Goal: Information Seeking & Learning: Learn about a topic

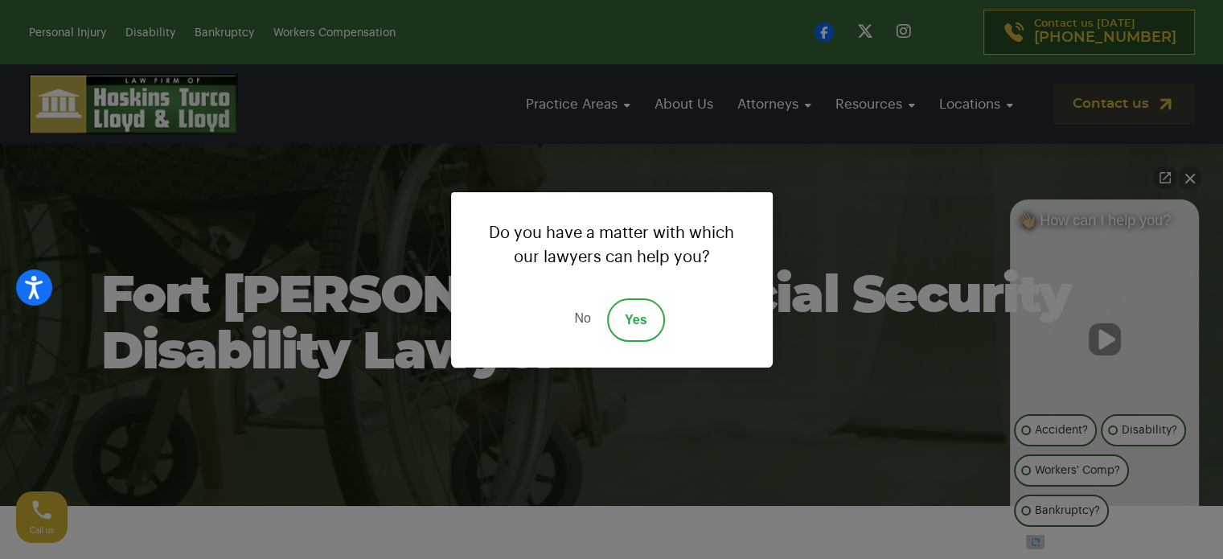
click at [918, 260] on div "Do you have a matter with which our lawyers can help you? No Yes" at bounding box center [611, 279] width 1223 height 559
click at [581, 318] on link "No" at bounding box center [582, 319] width 48 height 43
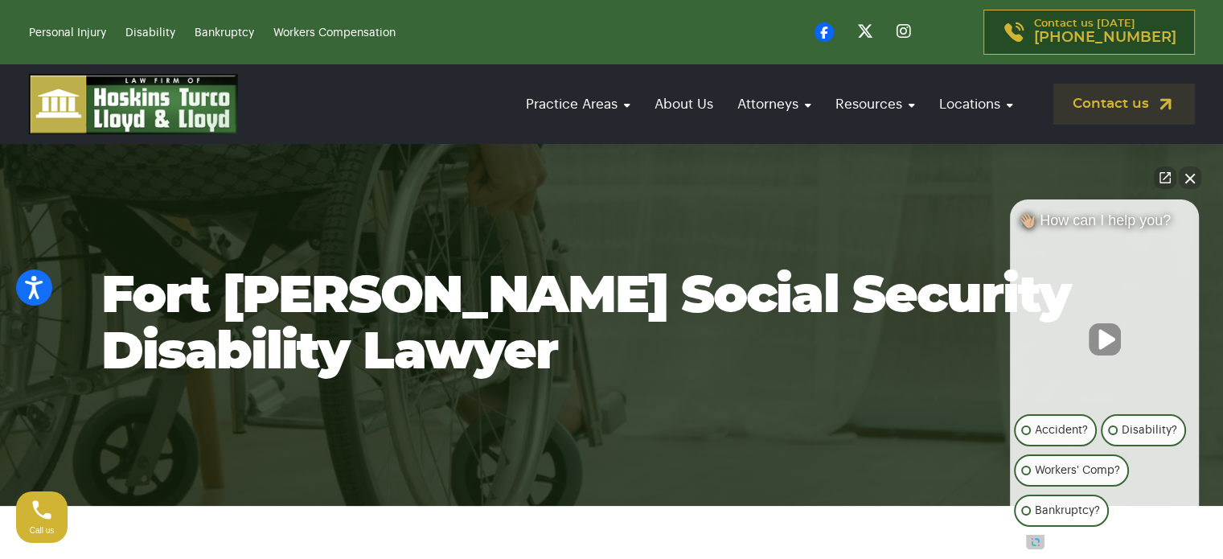
click at [1189, 177] on button "Close Intaker Chat Widget" at bounding box center [1190, 177] width 23 height 23
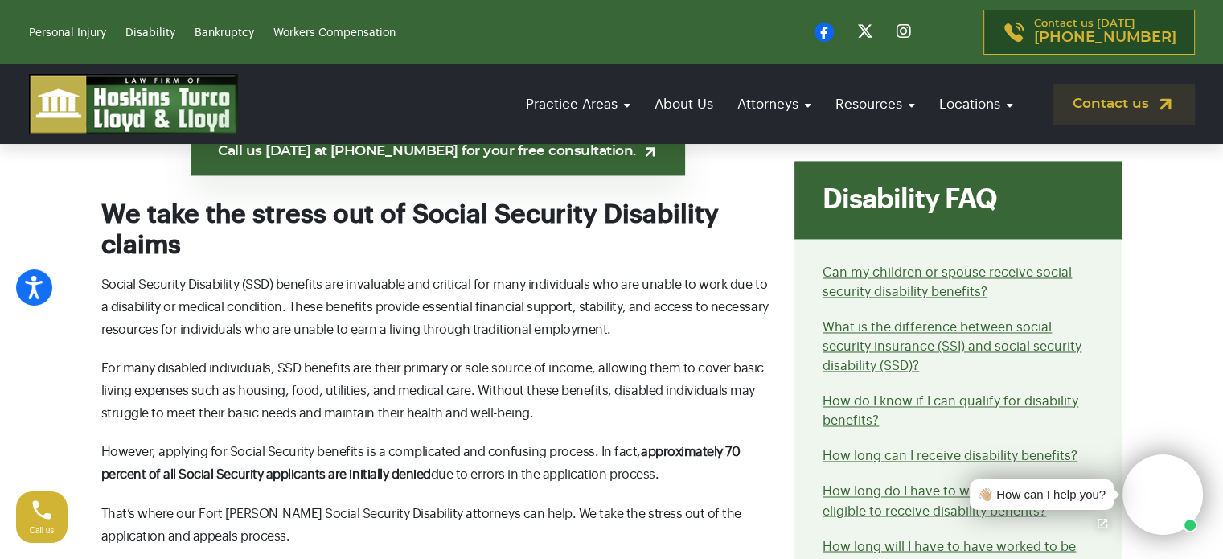
scroll to position [2576, 0]
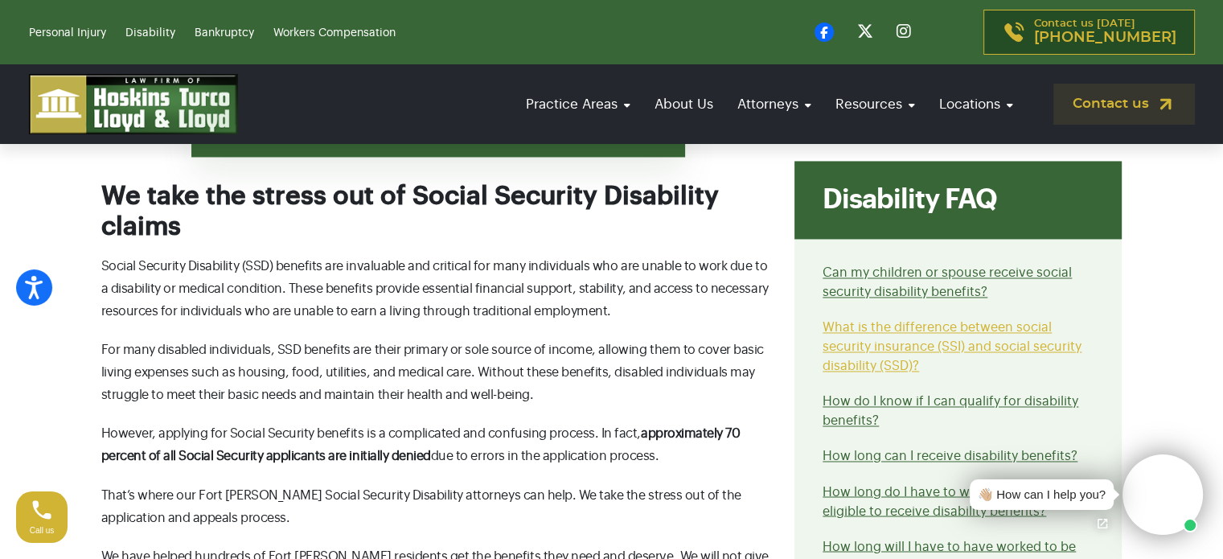
click at [904, 332] on link "What is the difference between social security insurance (SSI) and social secur…" at bounding box center [952, 346] width 259 height 51
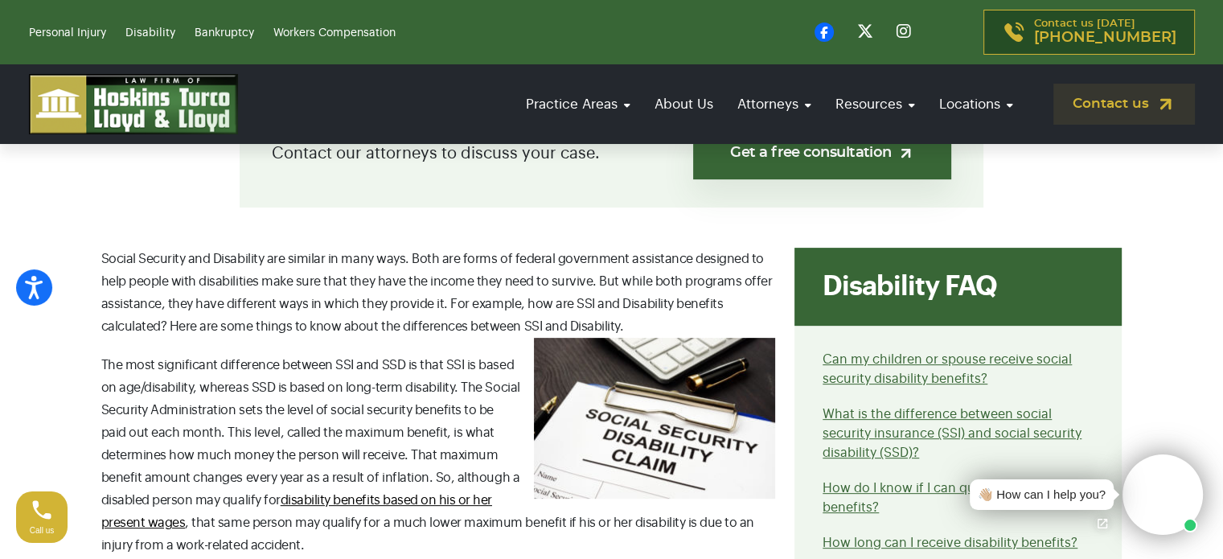
scroll to position [483, 0]
